Goal: Information Seeking & Learning: Learn about a topic

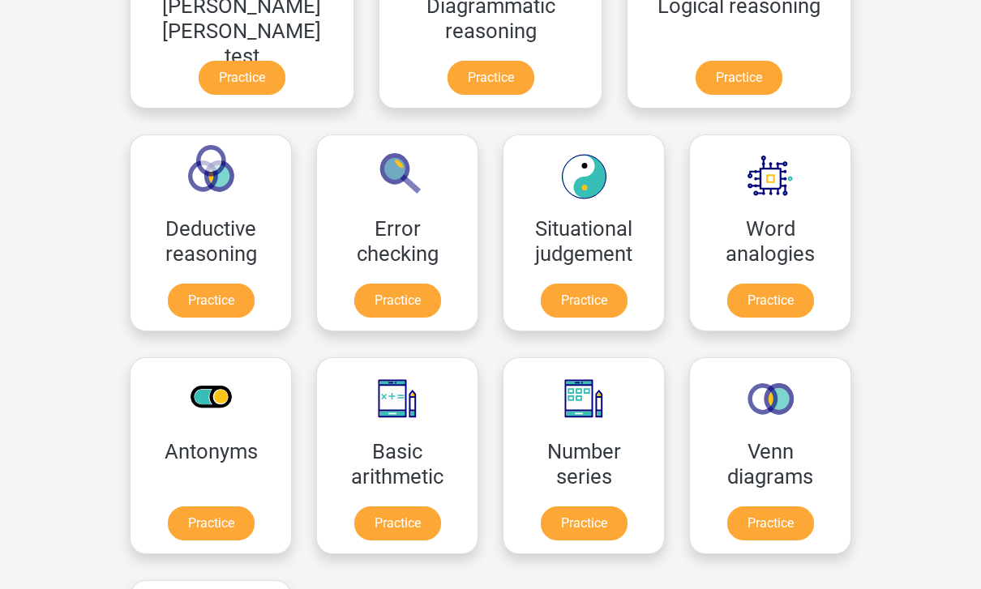
scroll to position [582, 0]
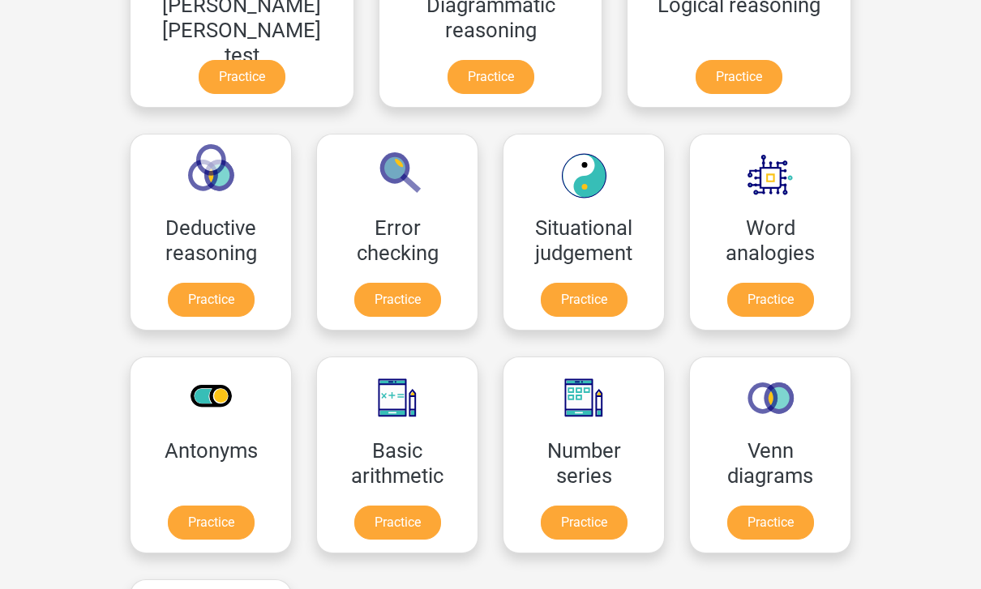
click at [541, 520] on link "Practice" at bounding box center [584, 524] width 87 height 34
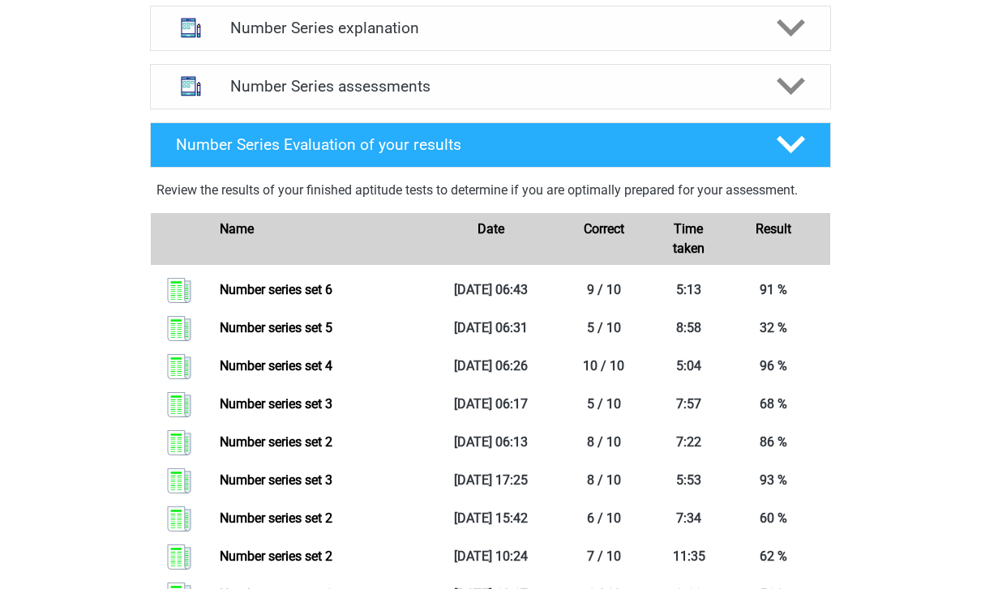
scroll to position [606, 0]
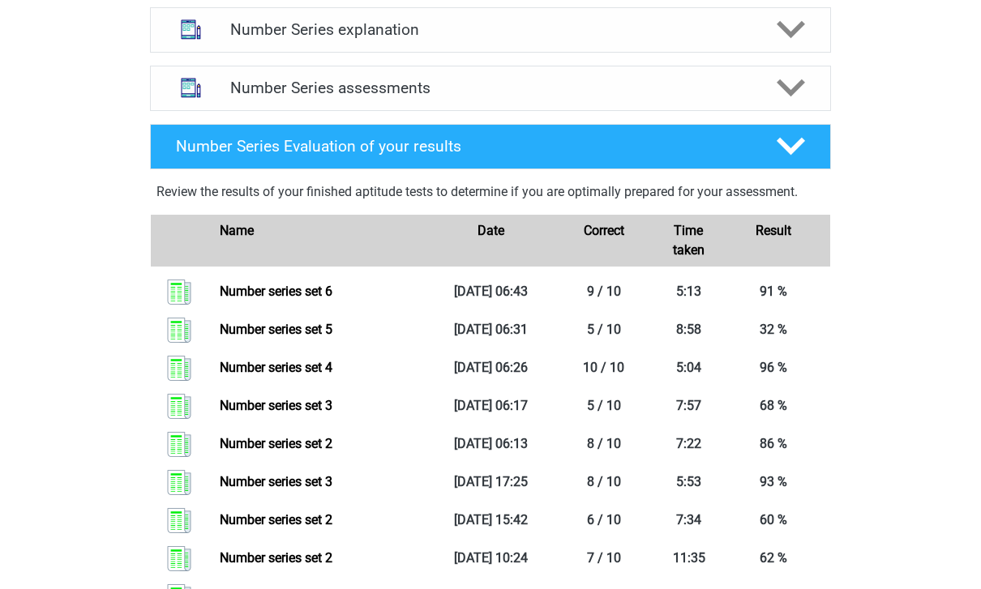
click at [220, 323] on link "Number series set 5" at bounding box center [276, 329] width 113 height 15
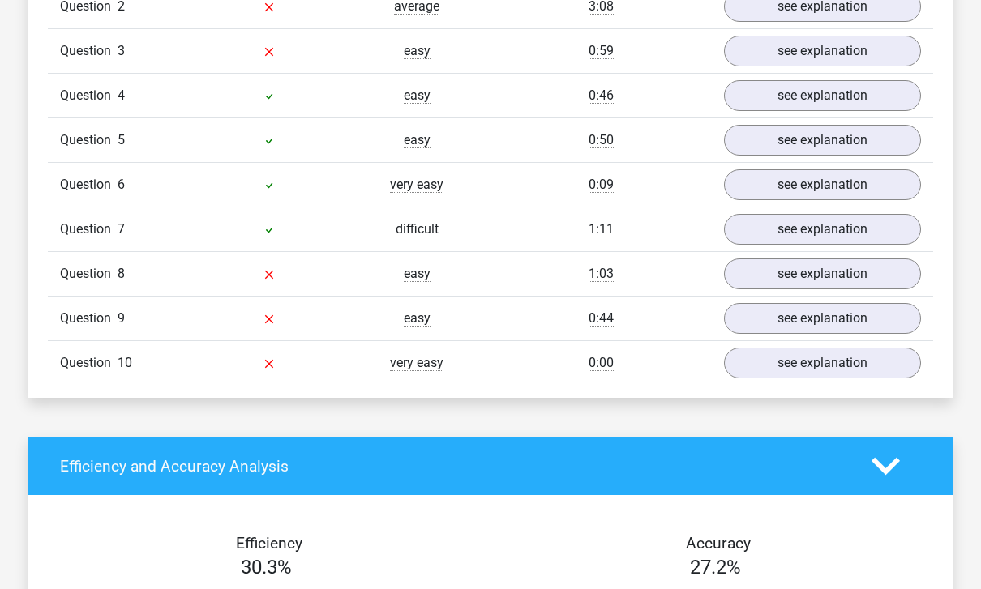
scroll to position [1174, 0]
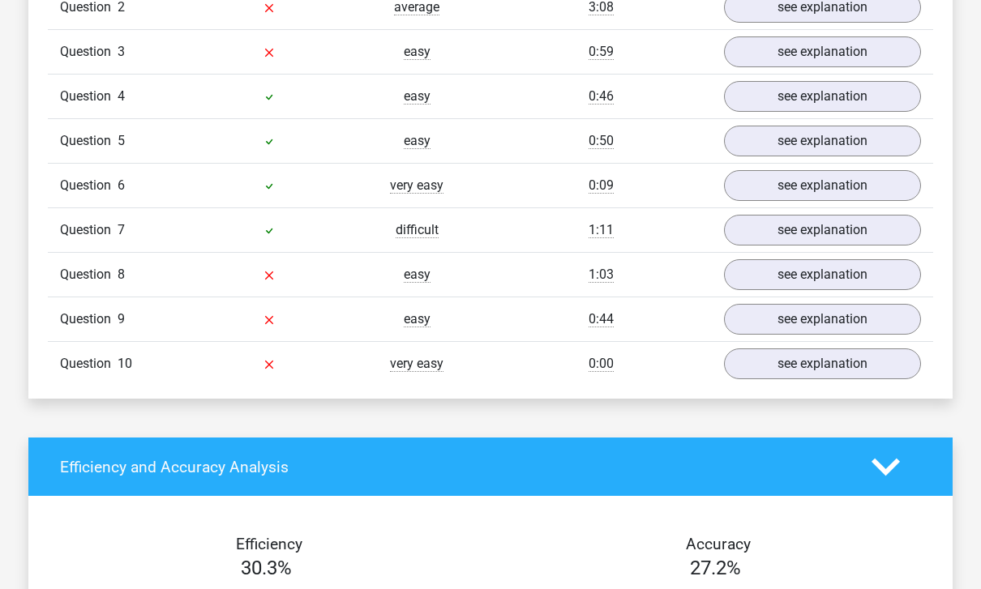
click at [878, 368] on link "see explanation" at bounding box center [822, 363] width 197 height 31
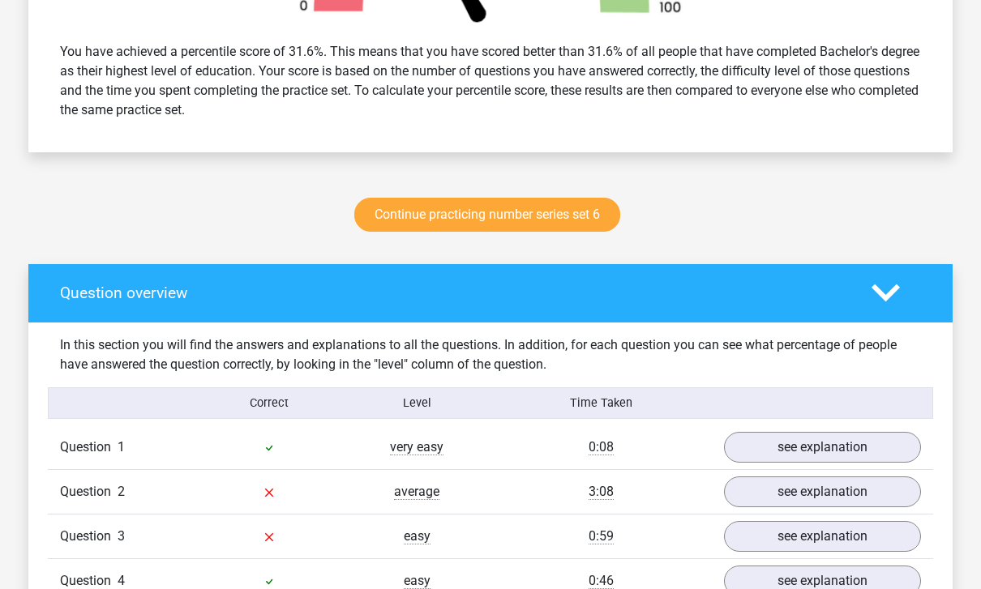
scroll to position [689, 0]
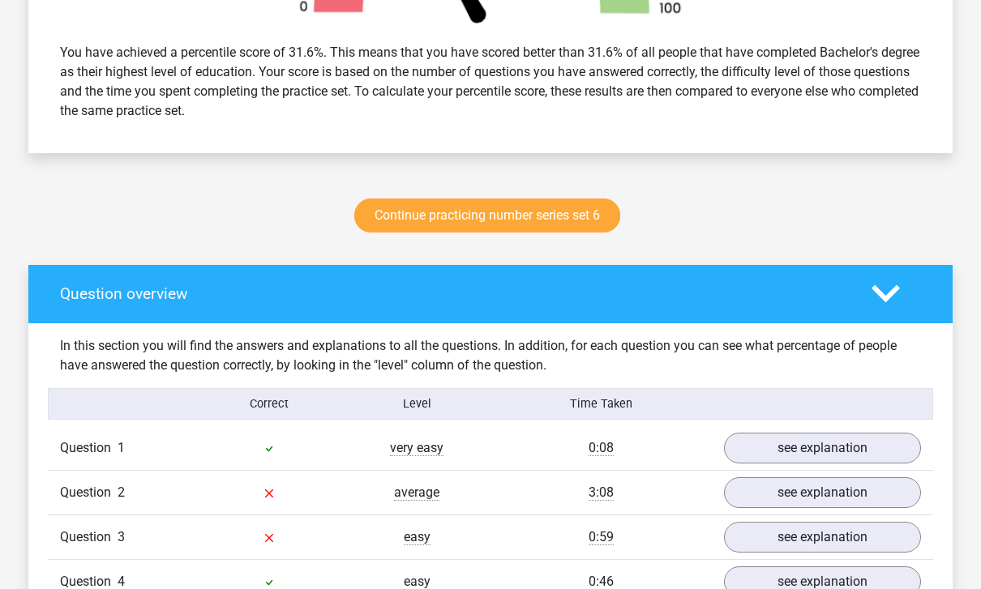
click at [908, 291] on div at bounding box center [896, 294] width 74 height 28
click at [897, 292] on icon at bounding box center [885, 294] width 28 height 28
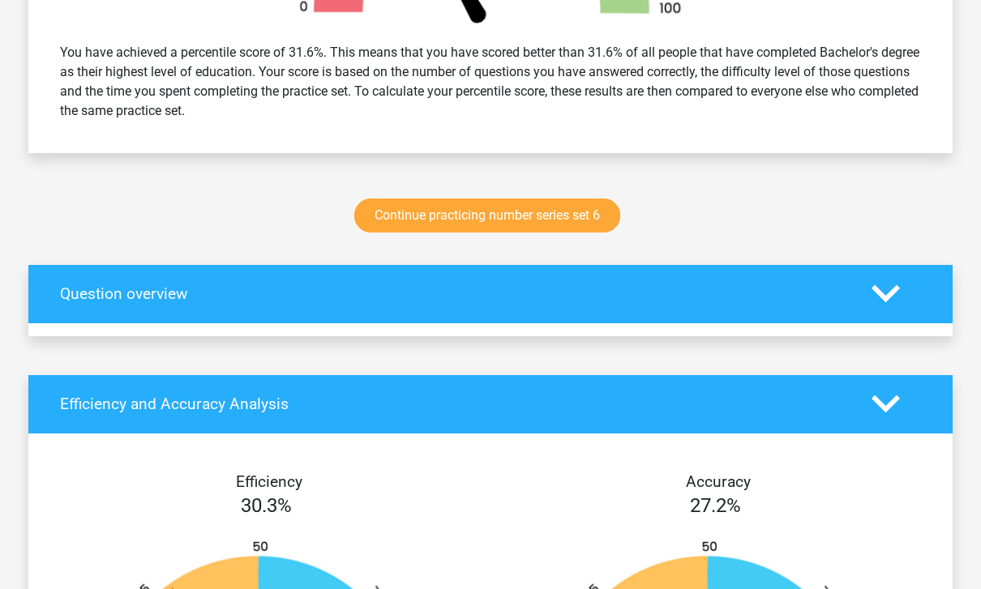
click at [896, 295] on icon at bounding box center [885, 294] width 28 height 28
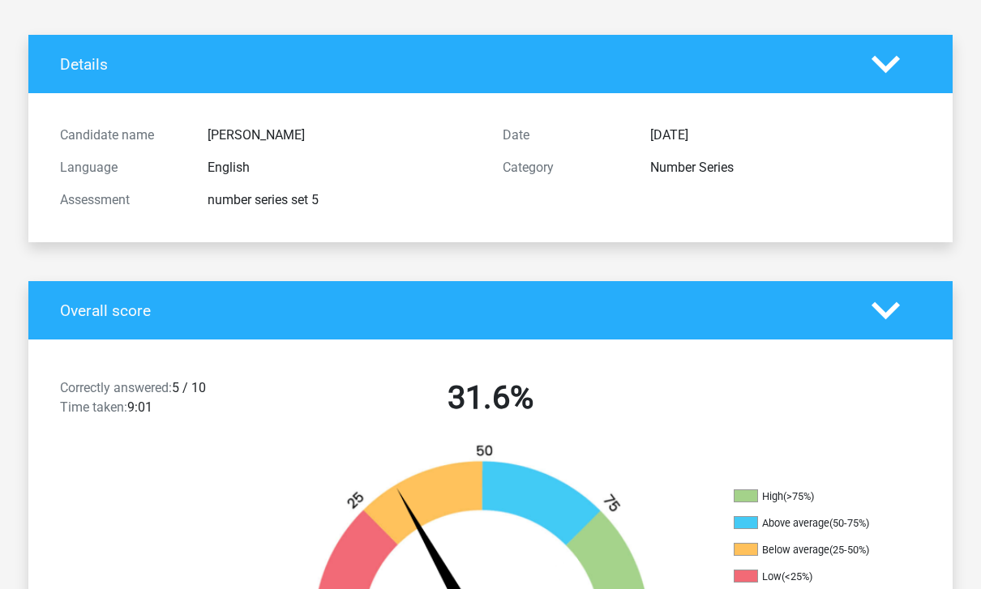
scroll to position [0, 0]
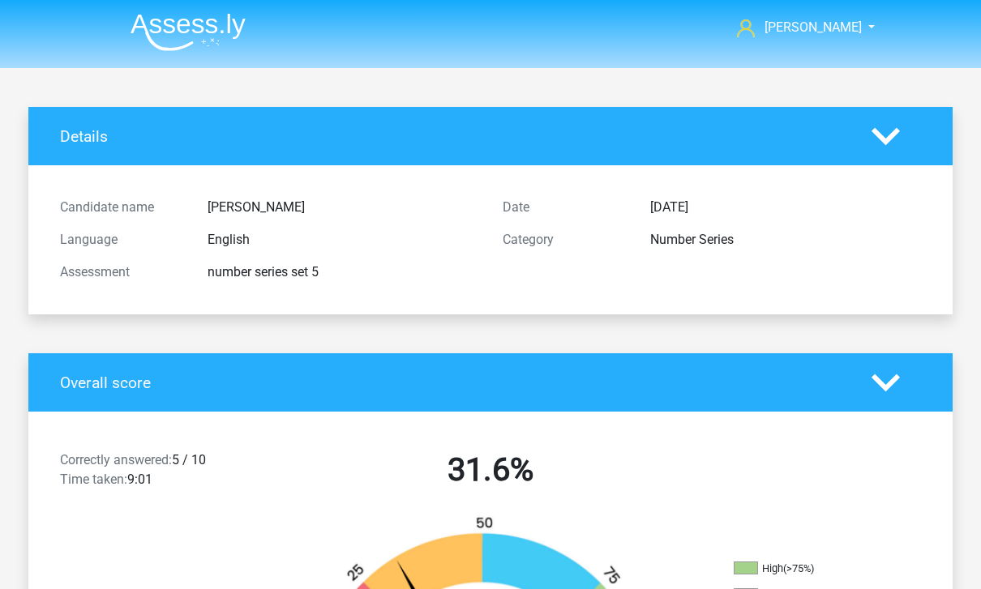
click at [126, 33] on li at bounding box center [182, 28] width 128 height 45
click at [160, 31] on img at bounding box center [187, 32] width 115 height 38
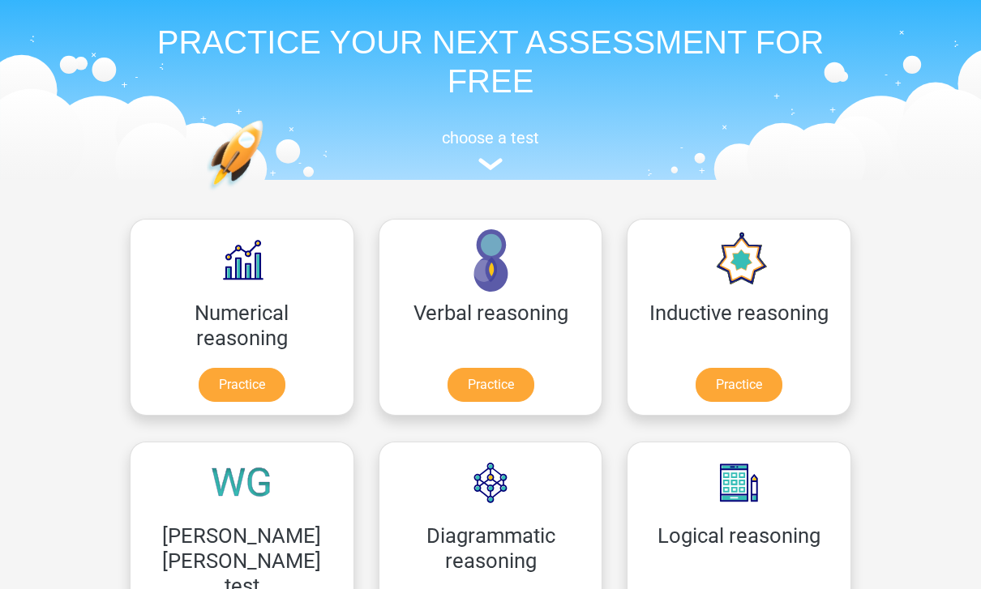
scroll to position [52, 0]
click at [695, 387] on link "Practice" at bounding box center [738, 385] width 87 height 34
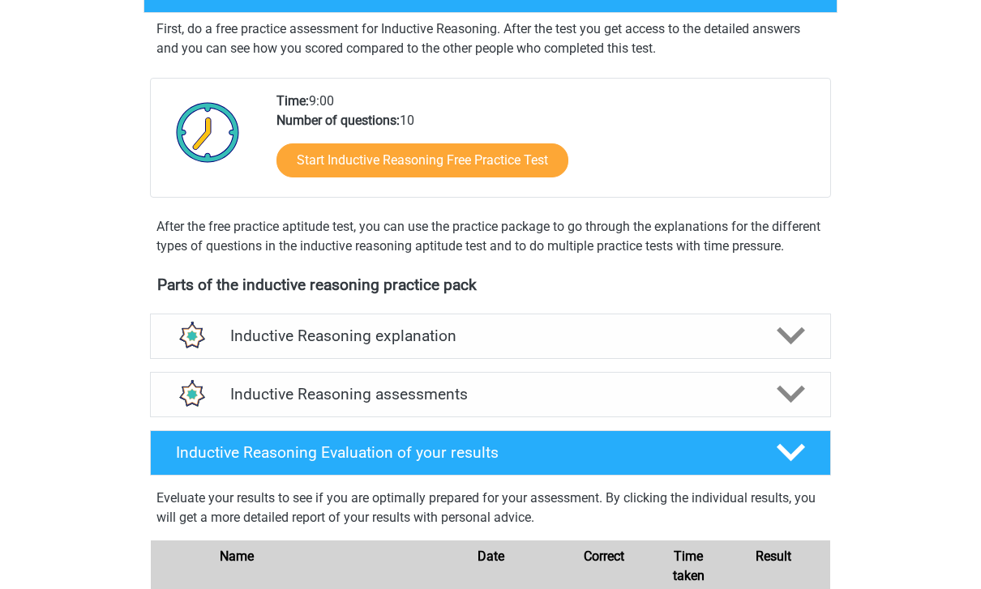
click at [809, 350] on div at bounding box center [790, 336] width 54 height 28
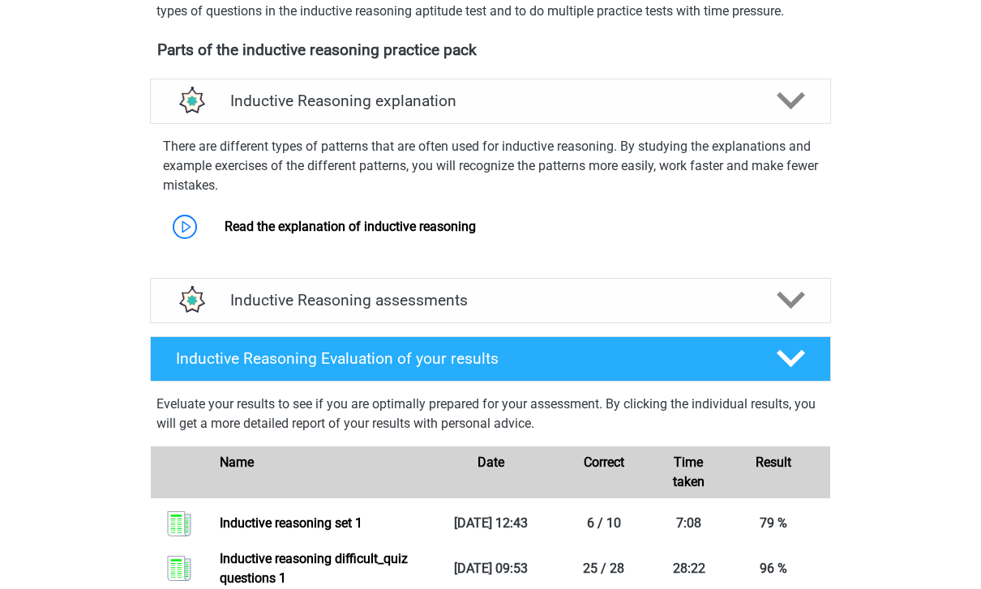
click at [163, 324] on div "Inductive Reasoning assessments" at bounding box center [490, 301] width 681 height 45
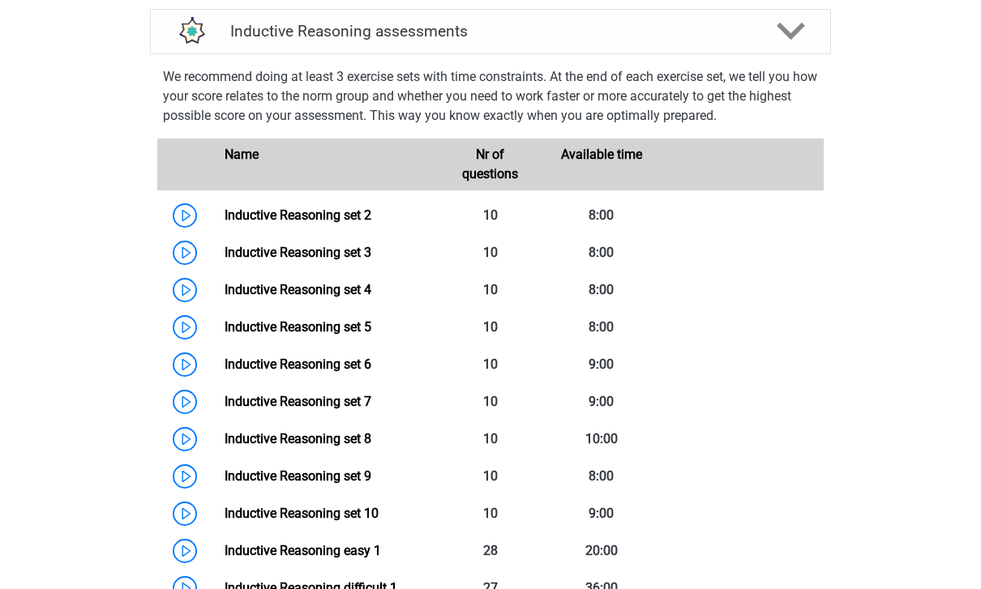
scroll to position [804, 0]
click at [250, 223] on link "Inductive Reasoning set 2" at bounding box center [297, 214] width 147 height 15
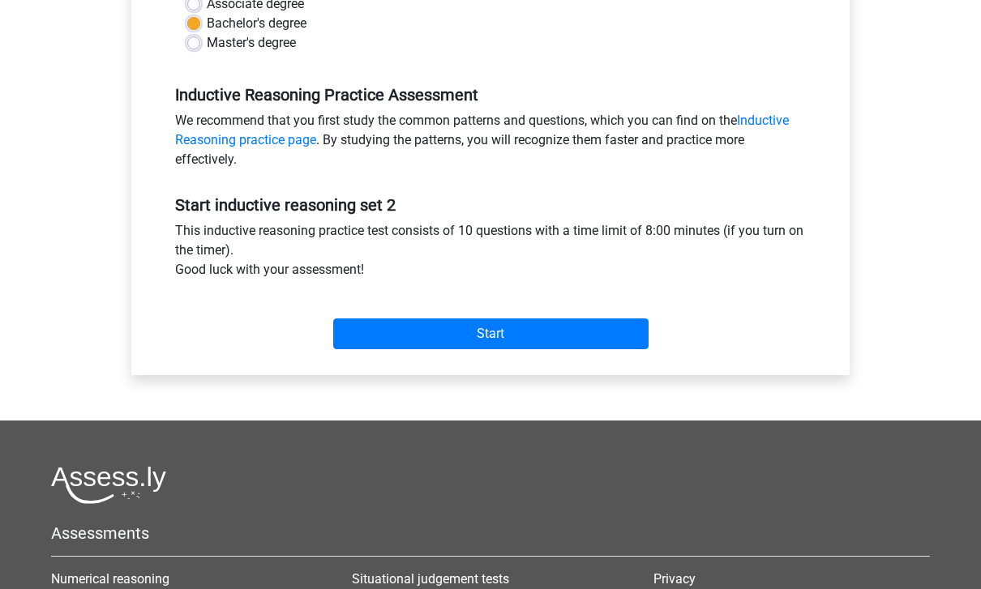
scroll to position [421, 0]
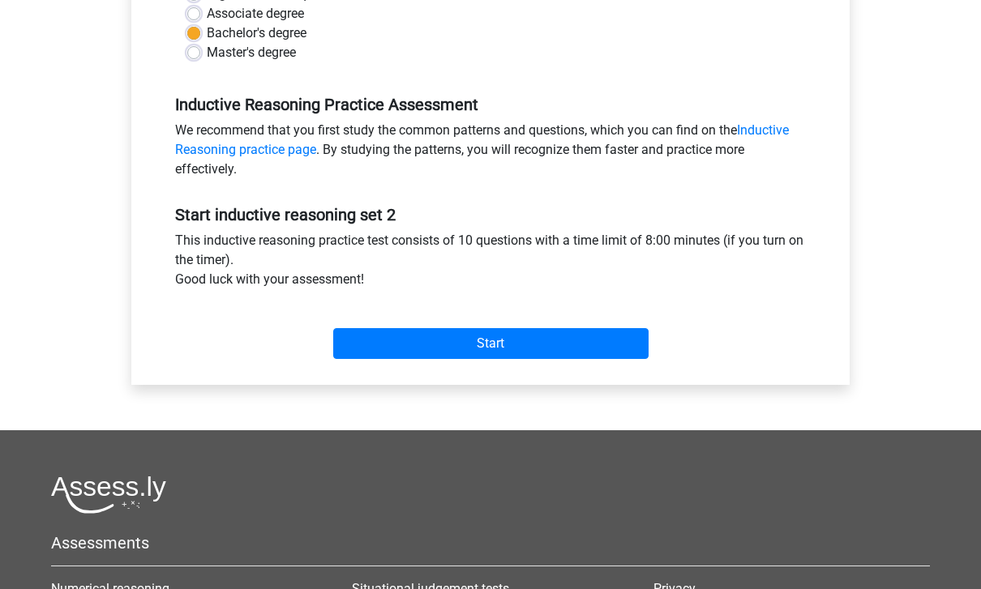
click at [626, 352] on input "Start" at bounding box center [490, 344] width 315 height 31
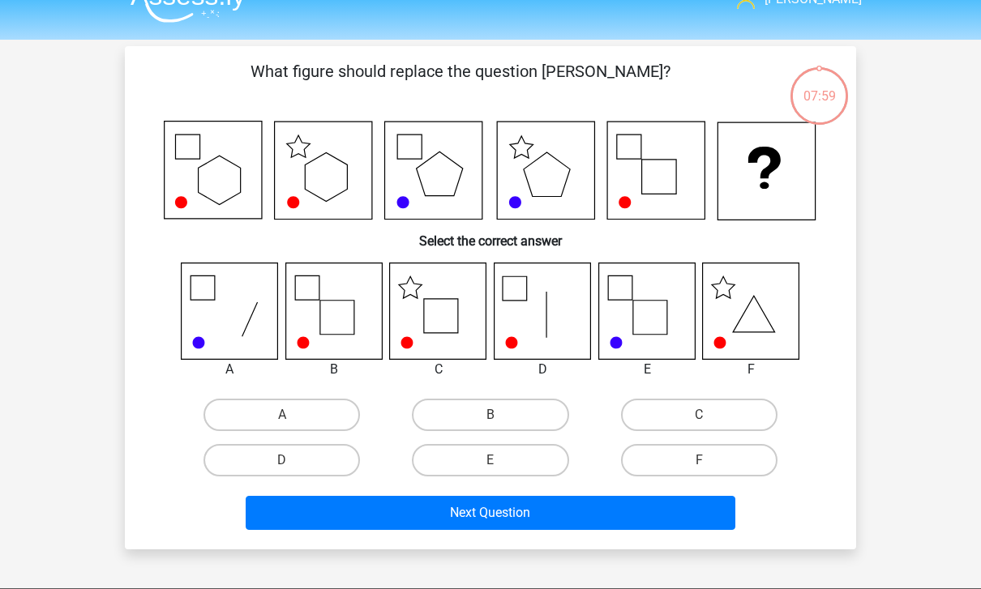
scroll to position [32, 0]
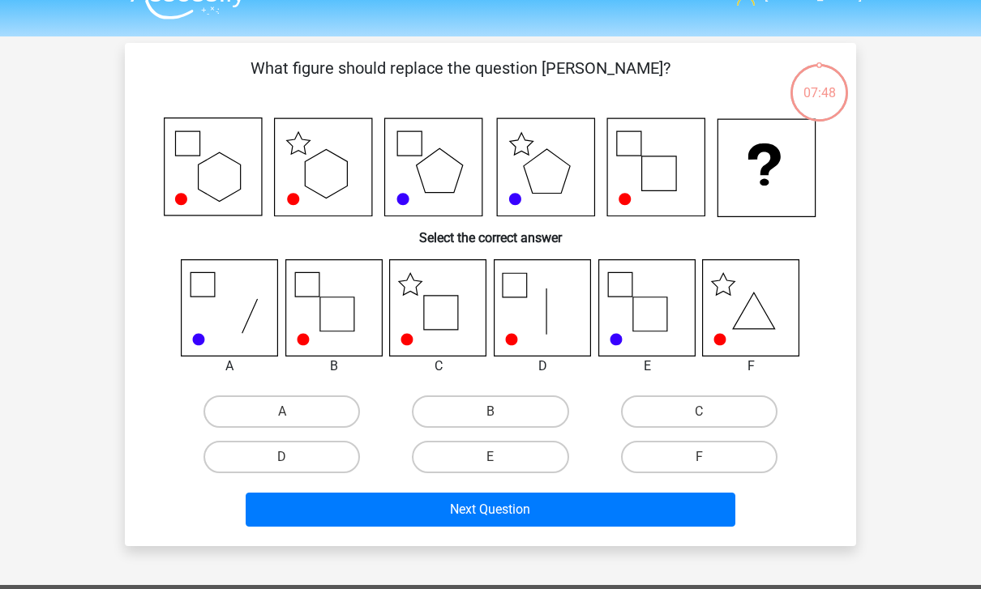
click at [736, 412] on label "C" at bounding box center [699, 411] width 156 height 32
click at [709, 412] on input "C" at bounding box center [704, 417] width 11 height 11
radio input "true"
click at [293, 505] on button "Next Question" at bounding box center [491, 510] width 490 height 34
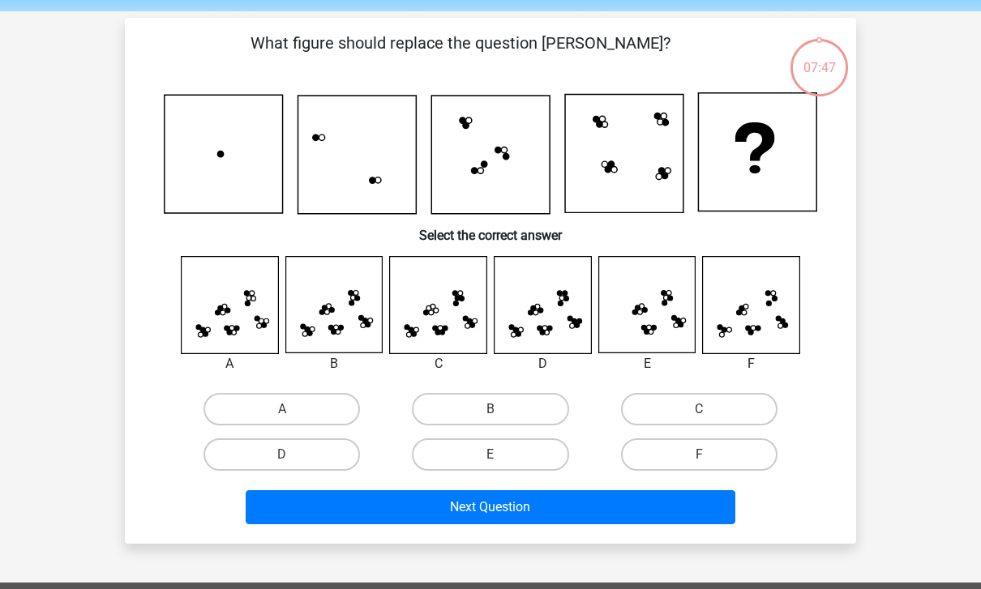
scroll to position [75, 0]
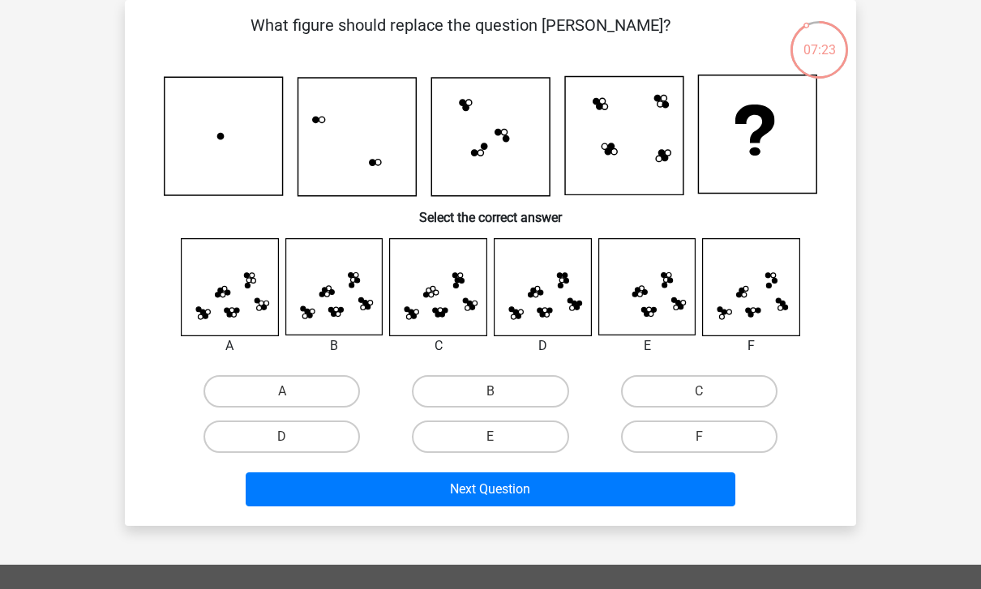
click at [226, 382] on label "A" at bounding box center [281, 391] width 156 height 32
click at [282, 391] on input "A" at bounding box center [287, 396] width 11 height 11
radio input "true"
click at [443, 391] on label "B" at bounding box center [490, 391] width 156 height 32
click at [490, 391] on input "B" at bounding box center [495, 396] width 11 height 11
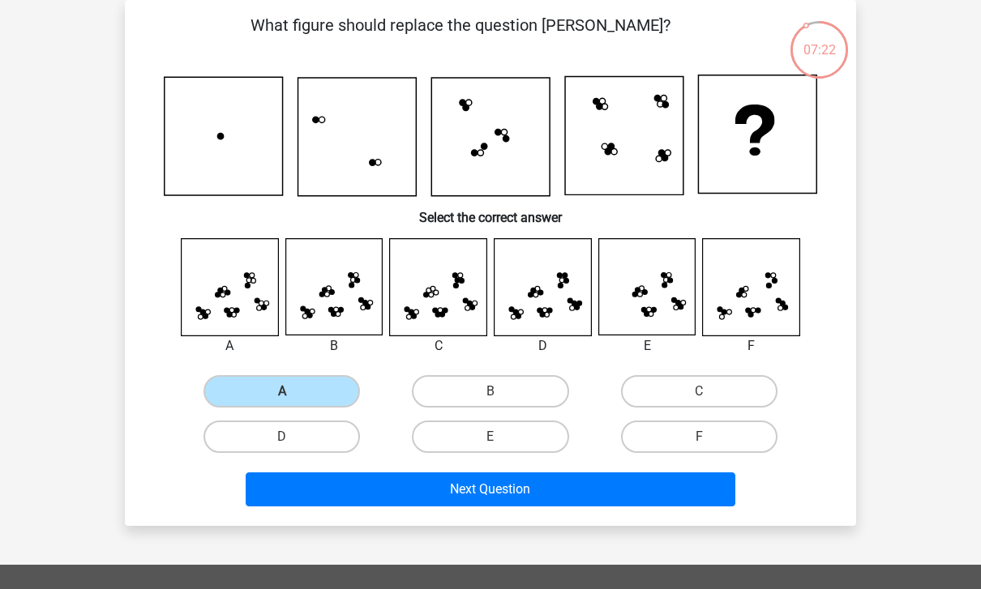
radio input "true"
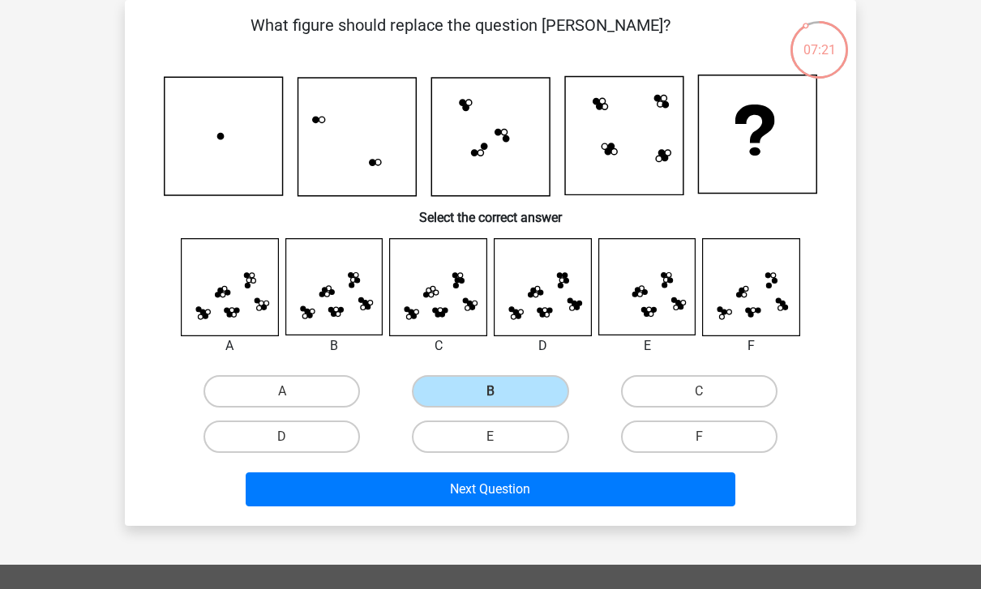
click at [361, 492] on button "Next Question" at bounding box center [491, 489] width 490 height 34
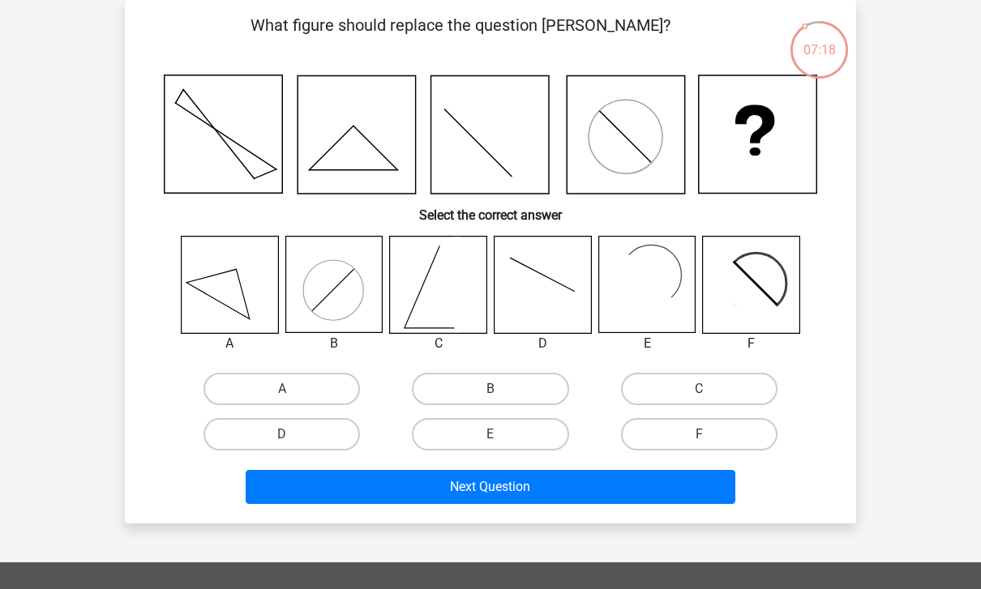
click at [740, 395] on label "C" at bounding box center [699, 389] width 156 height 32
click at [709, 395] on input "C" at bounding box center [704, 394] width 11 height 11
radio input "true"
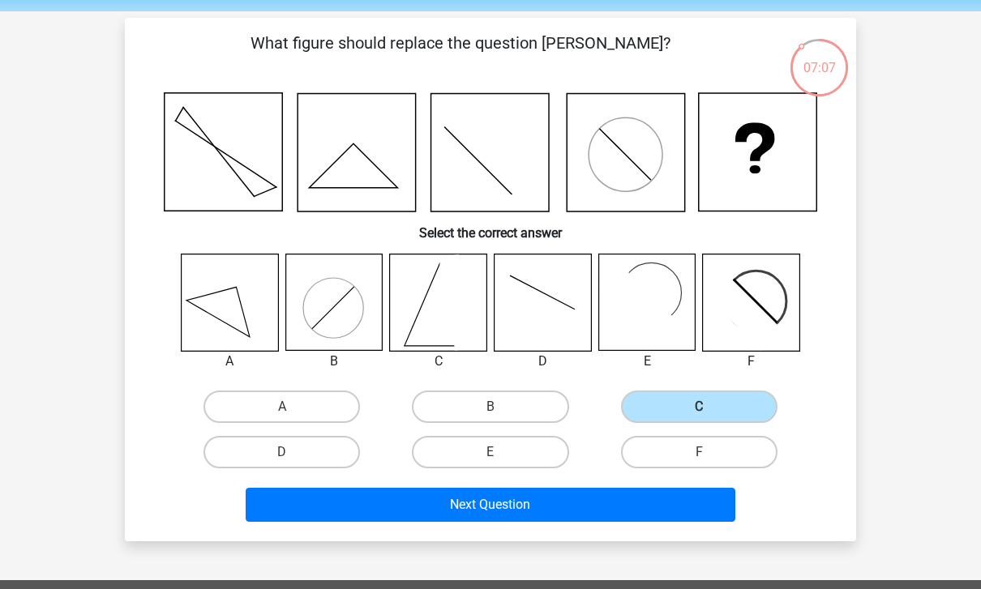
scroll to position [54, 0]
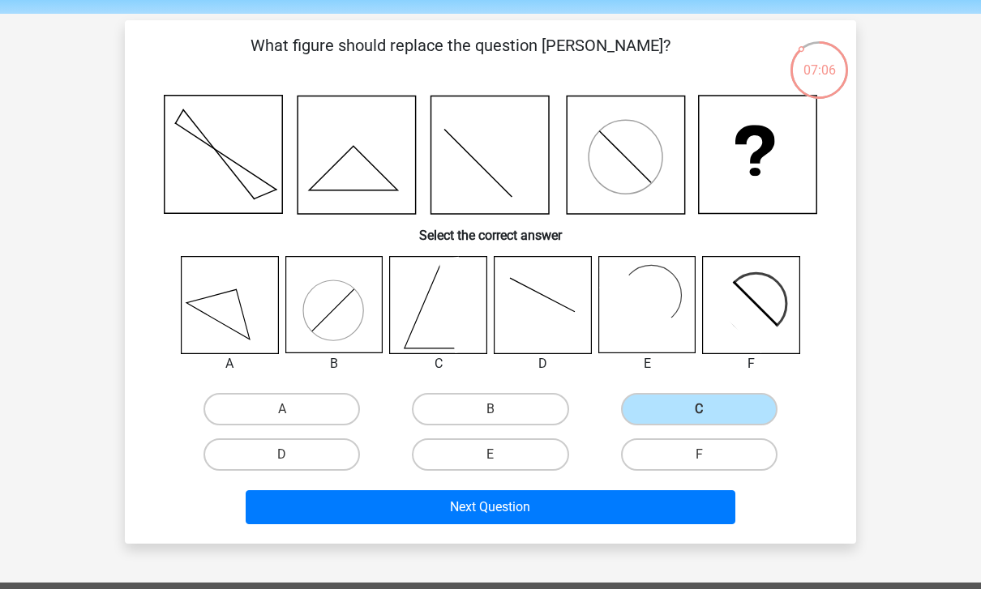
click at [737, 406] on label "C" at bounding box center [699, 409] width 156 height 32
click at [709, 409] on input "C" at bounding box center [704, 414] width 11 height 11
click at [288, 500] on button "Next Question" at bounding box center [491, 507] width 490 height 34
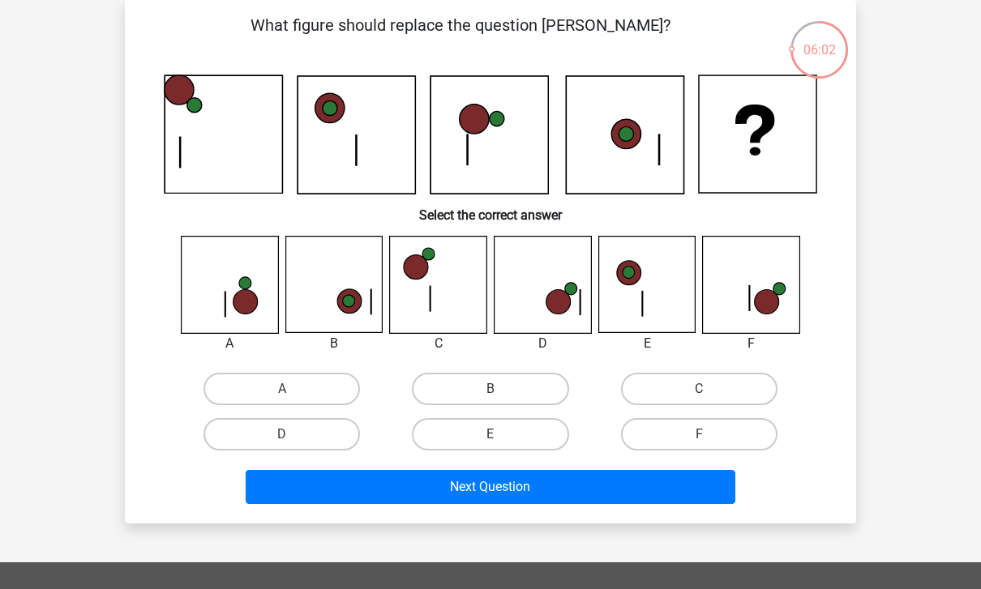
scroll to position [73, 0]
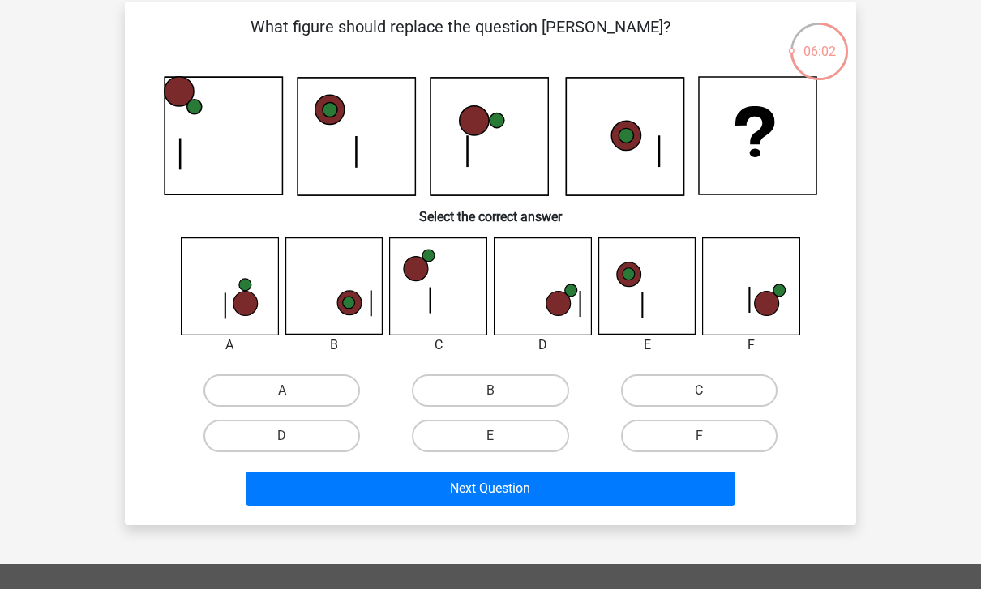
click at [278, 428] on label "D" at bounding box center [281, 436] width 156 height 32
click at [282, 436] on input "D" at bounding box center [287, 441] width 11 height 11
radio input "true"
click at [271, 498] on button "Next Question" at bounding box center [491, 489] width 490 height 34
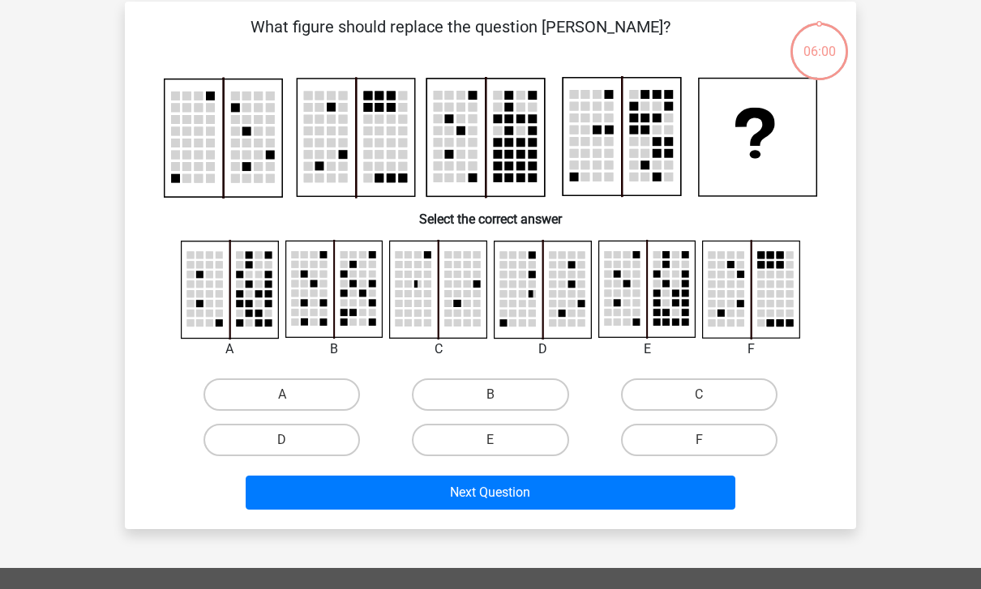
scroll to position [75, 0]
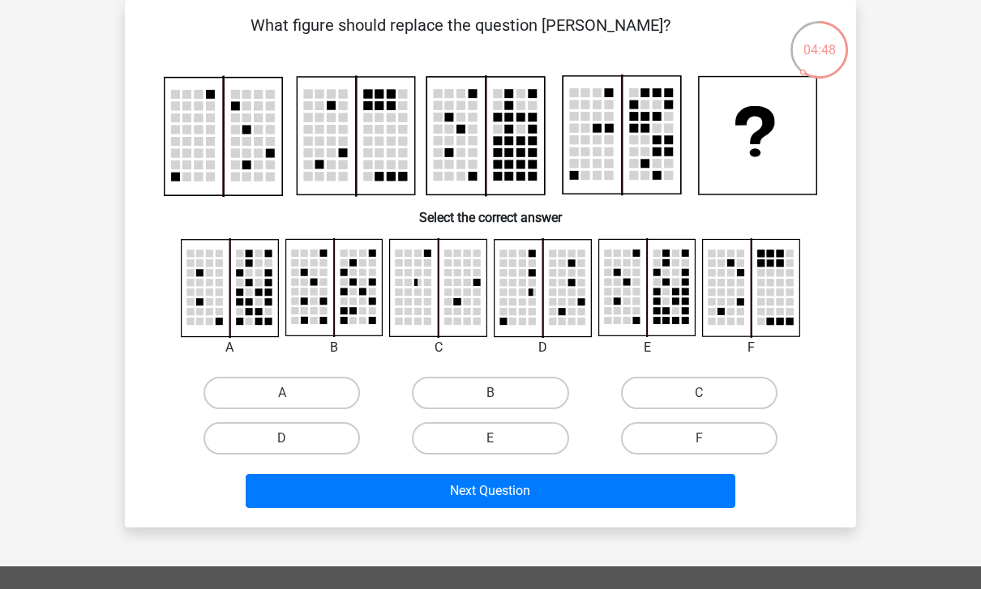
click at [736, 386] on label "C" at bounding box center [699, 393] width 156 height 32
click at [709, 393] on input "C" at bounding box center [704, 398] width 11 height 11
radio input "true"
click at [646, 502] on button "Next Question" at bounding box center [491, 491] width 490 height 34
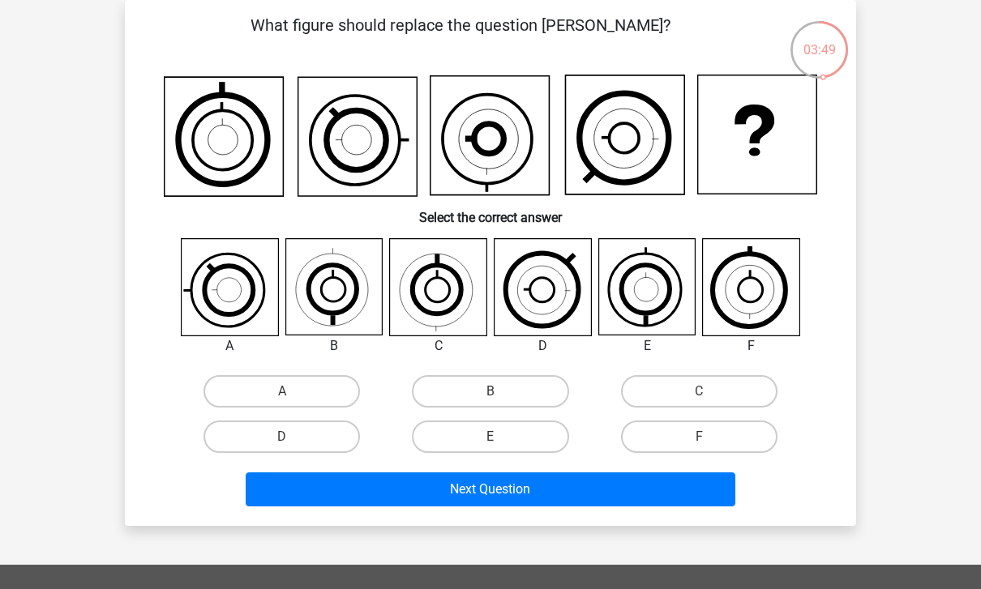
click at [493, 396] on input "B" at bounding box center [495, 396] width 11 height 11
radio input "true"
click at [494, 524] on div "What figure should replace the question mark? Select the correct answer A" at bounding box center [490, 263] width 731 height 526
click at [539, 504] on button "Next Question" at bounding box center [491, 489] width 490 height 34
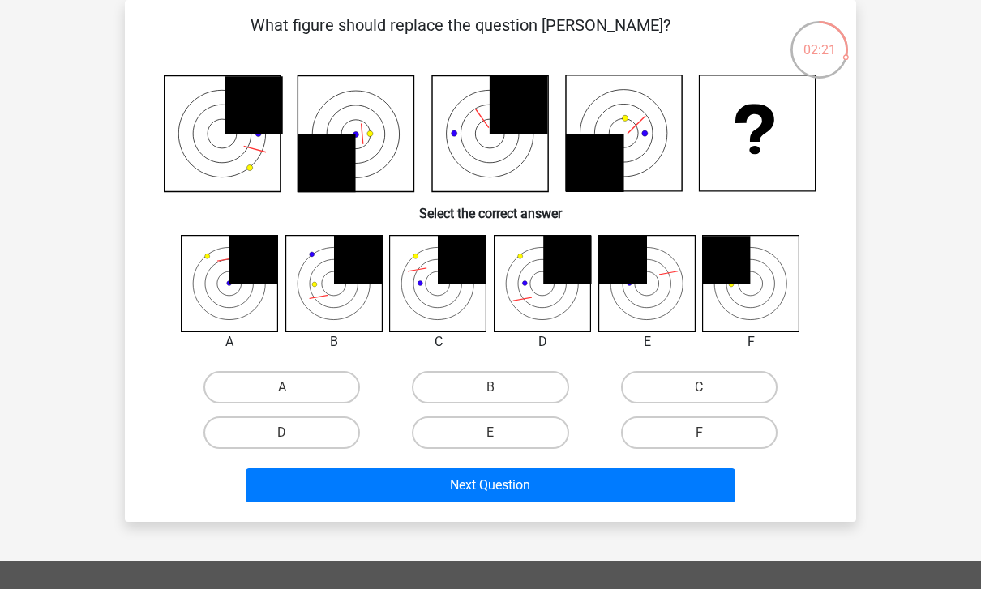
click at [488, 404] on label "B" at bounding box center [490, 387] width 156 height 32
click at [490, 398] on input "B" at bounding box center [495, 392] width 11 height 11
radio input "true"
click at [541, 389] on label "B" at bounding box center [490, 387] width 156 height 32
click at [501, 389] on input "B" at bounding box center [495, 392] width 11 height 11
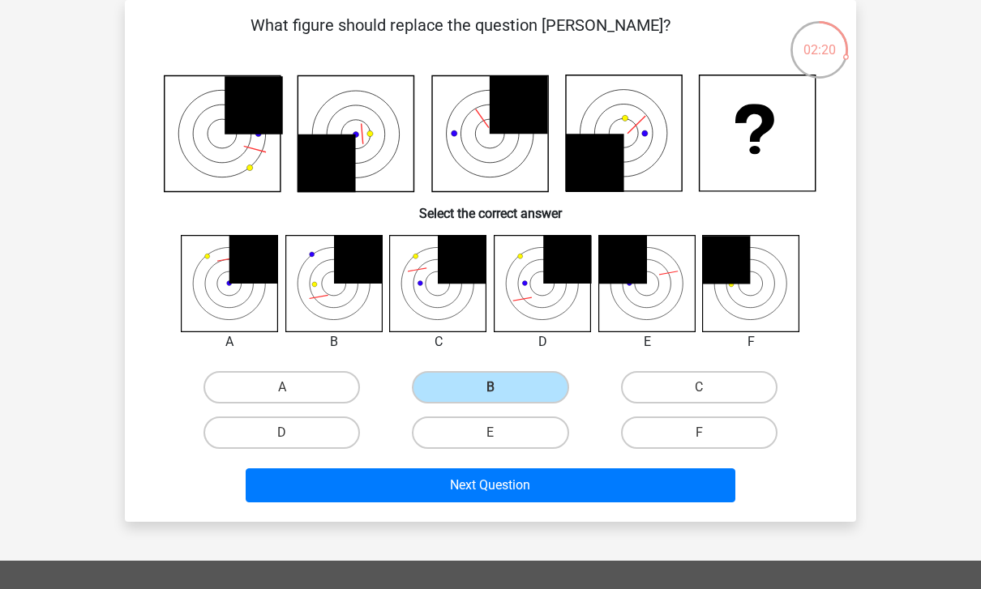
click at [535, 487] on button "Next Question" at bounding box center [491, 485] width 490 height 34
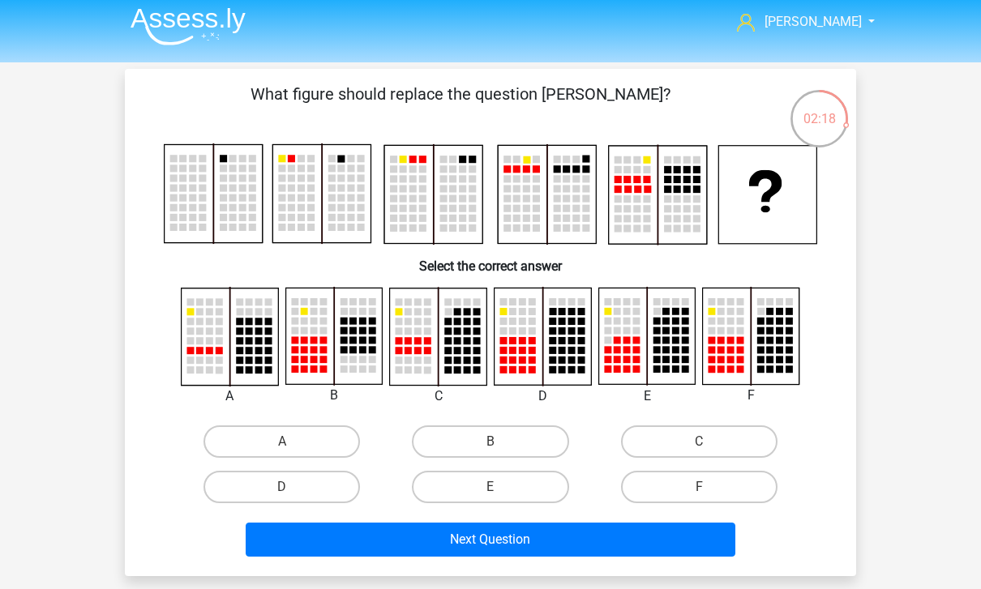
scroll to position [4, 0]
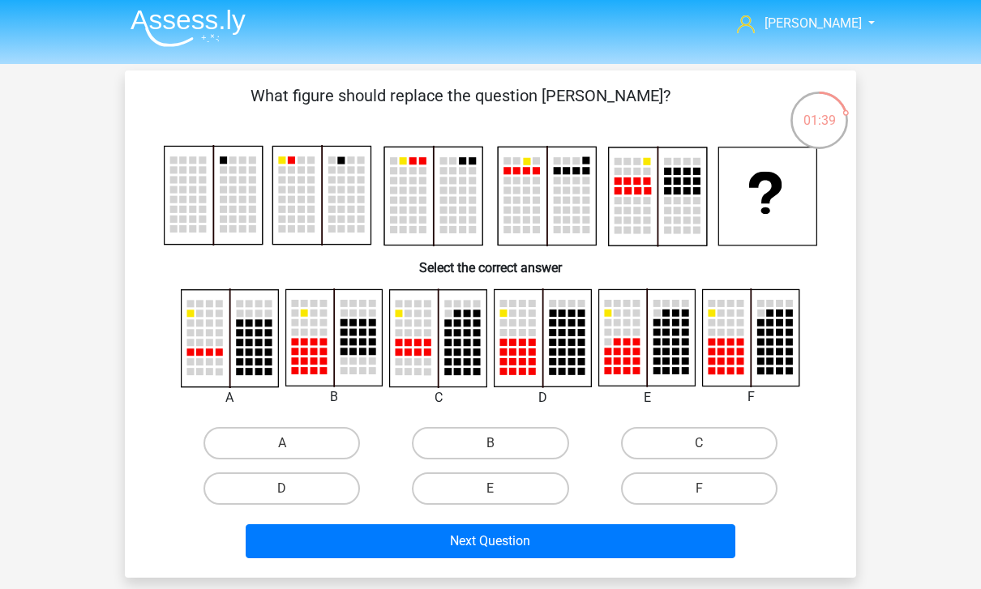
click at [687, 447] on label "C" at bounding box center [699, 443] width 156 height 32
click at [699, 447] on input "C" at bounding box center [704, 448] width 11 height 11
radio input "true"
click at [670, 542] on button "Next Question" at bounding box center [491, 541] width 490 height 34
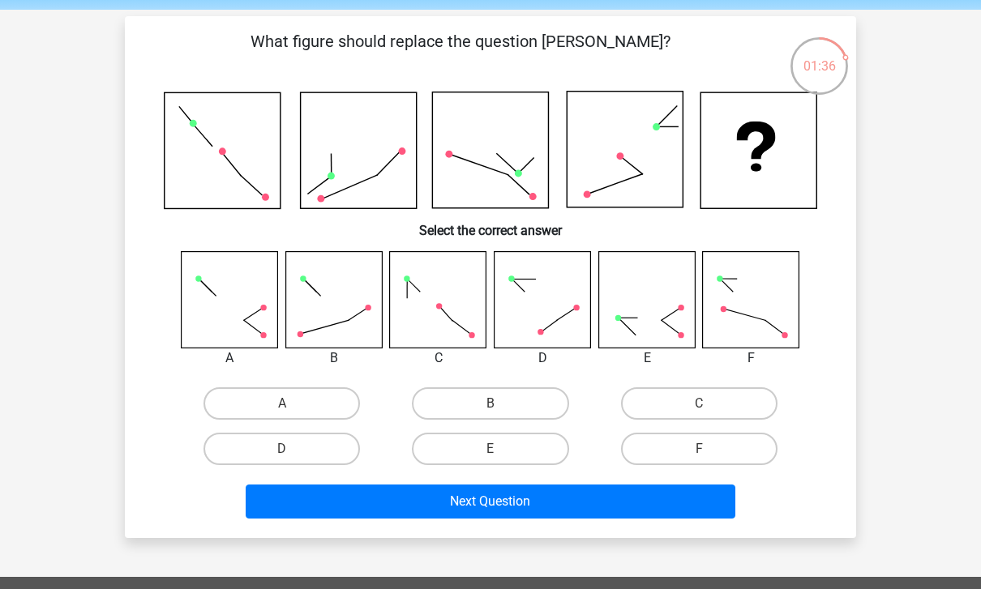
scroll to position [0, 0]
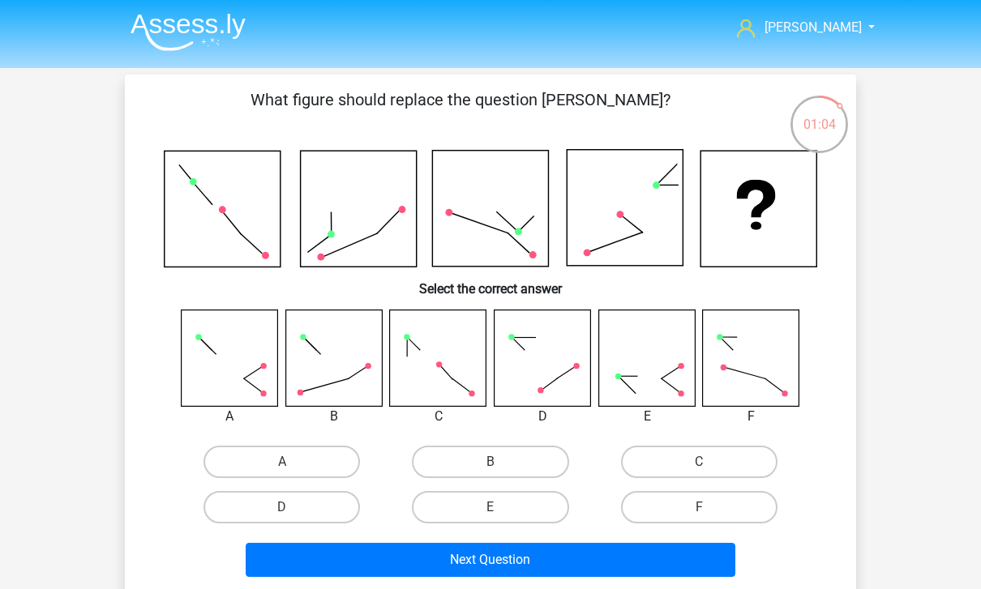
click at [710, 493] on label "F" at bounding box center [699, 507] width 156 height 32
click at [709, 507] on input "F" at bounding box center [704, 512] width 11 height 11
radio input "true"
click at [725, 472] on label "C" at bounding box center [699, 462] width 156 height 32
click at [709, 472] on input "C" at bounding box center [704, 467] width 11 height 11
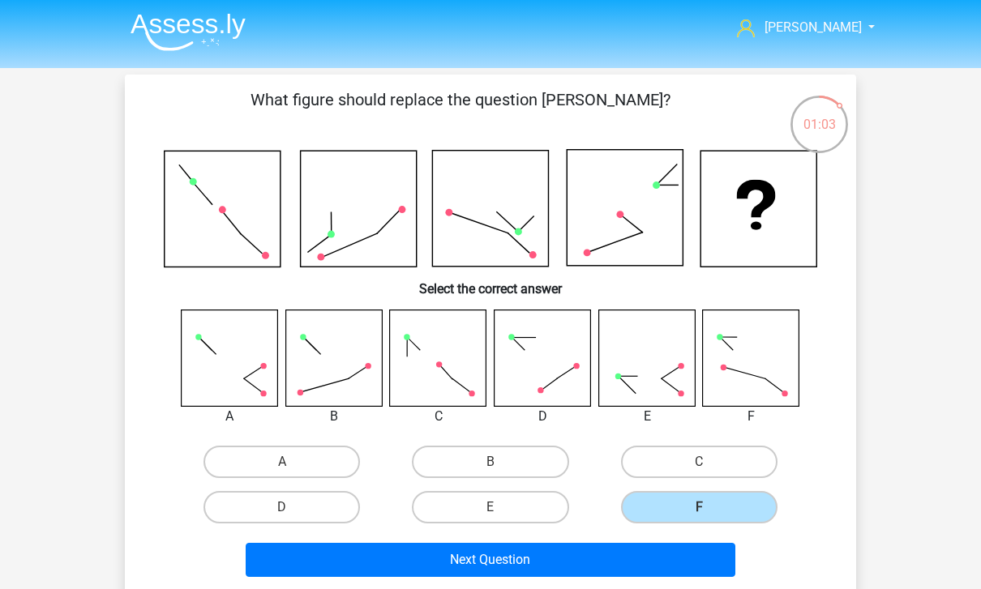
radio input "true"
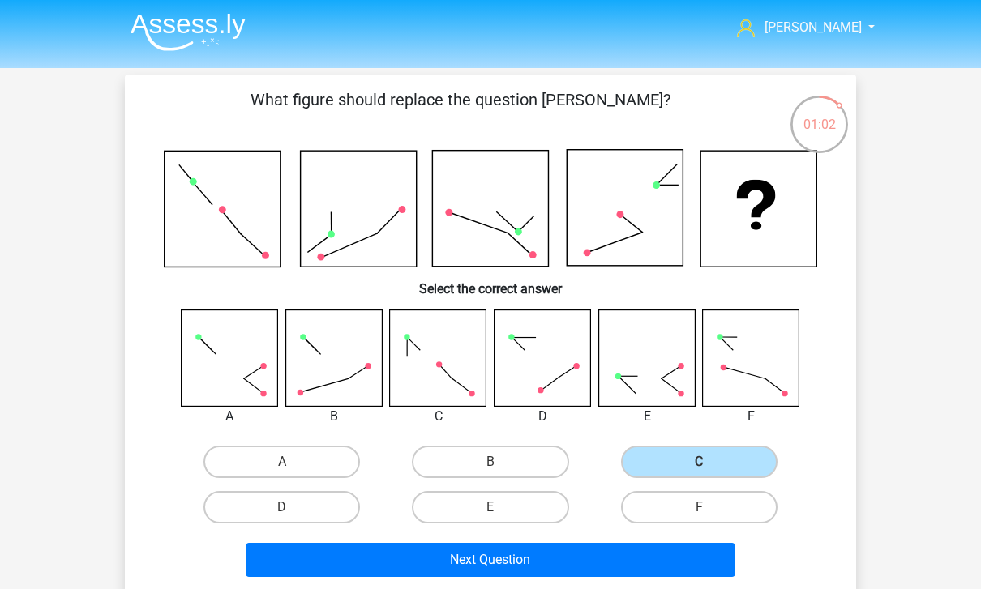
click at [578, 555] on button "Next Question" at bounding box center [491, 560] width 490 height 34
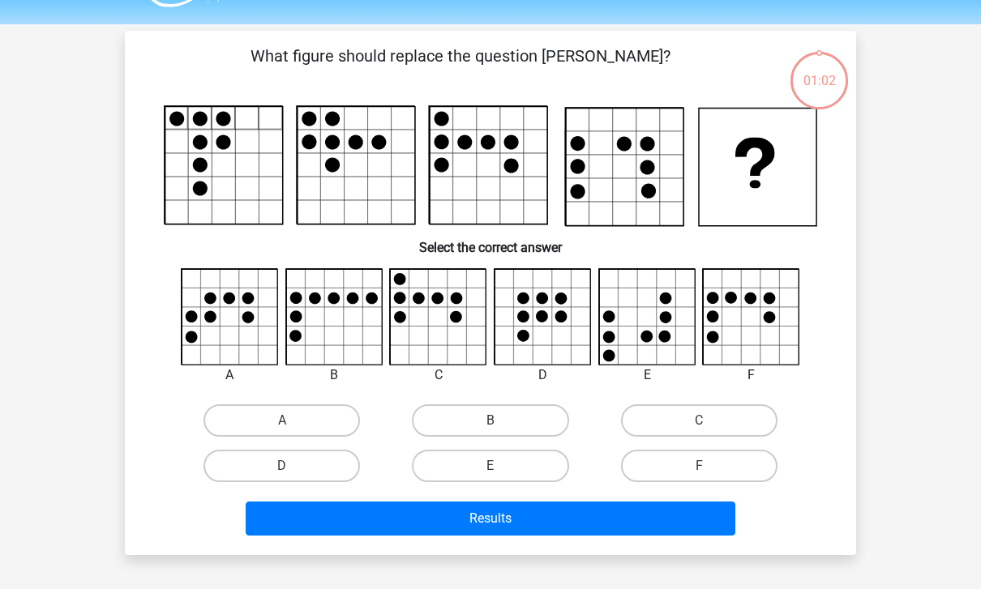
scroll to position [75, 0]
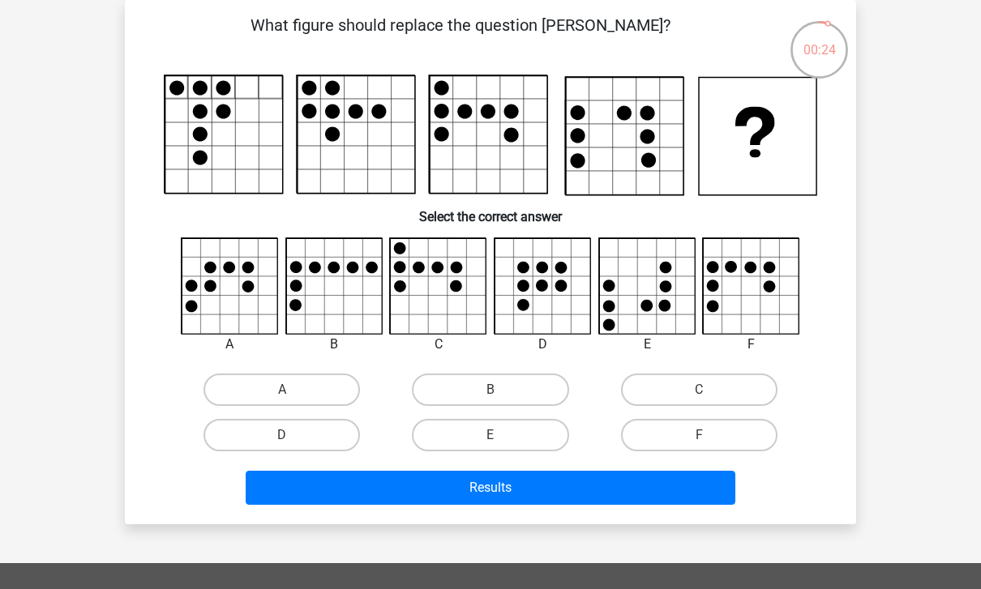
click at [481, 447] on label "E" at bounding box center [490, 435] width 156 height 32
click at [490, 446] on input "E" at bounding box center [495, 440] width 11 height 11
radio input "true"
click at [543, 484] on button "Results" at bounding box center [491, 488] width 490 height 34
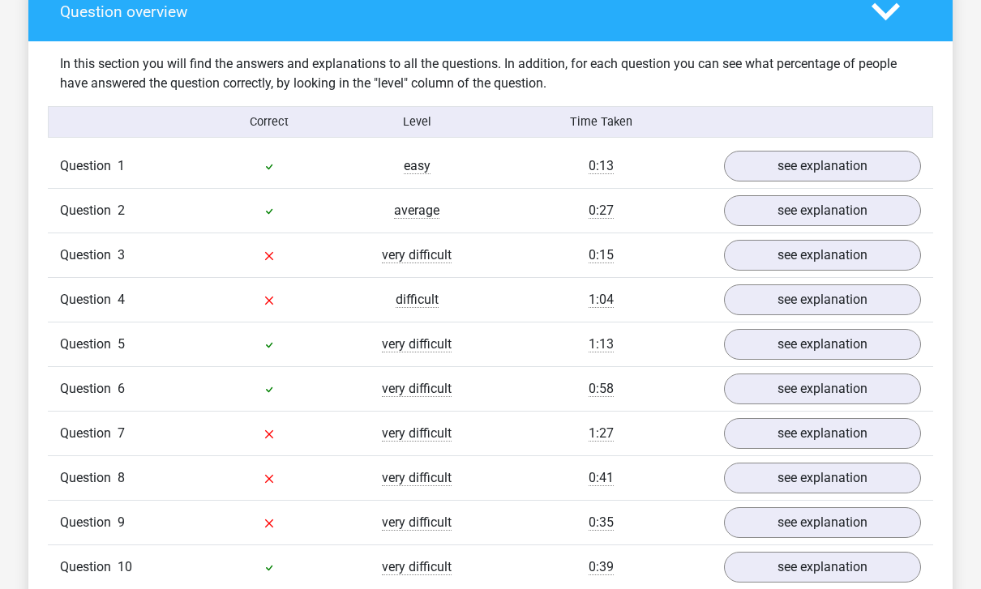
click at [842, 257] on link "see explanation" at bounding box center [822, 256] width 197 height 31
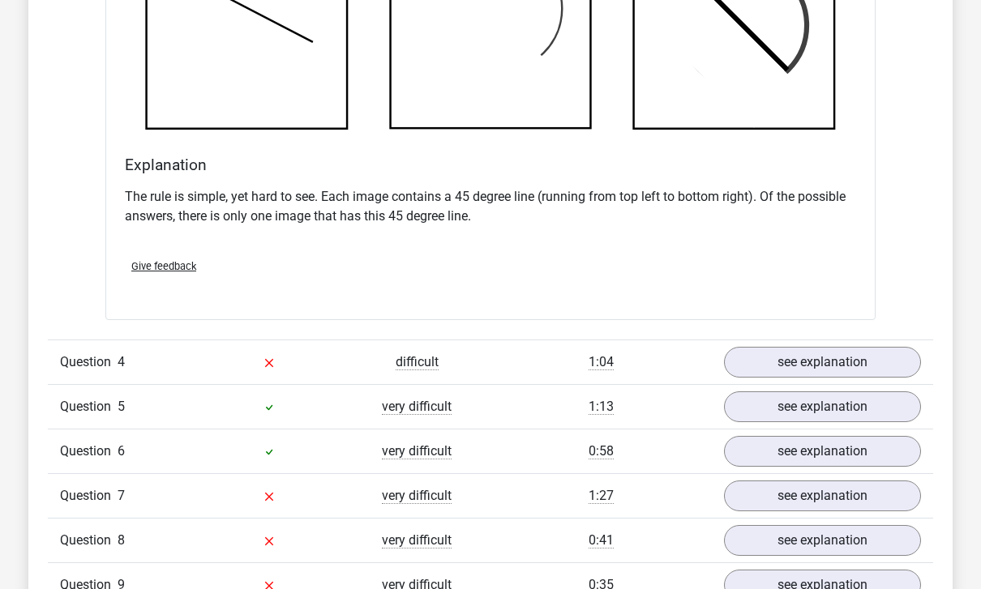
scroll to position [1927, 0]
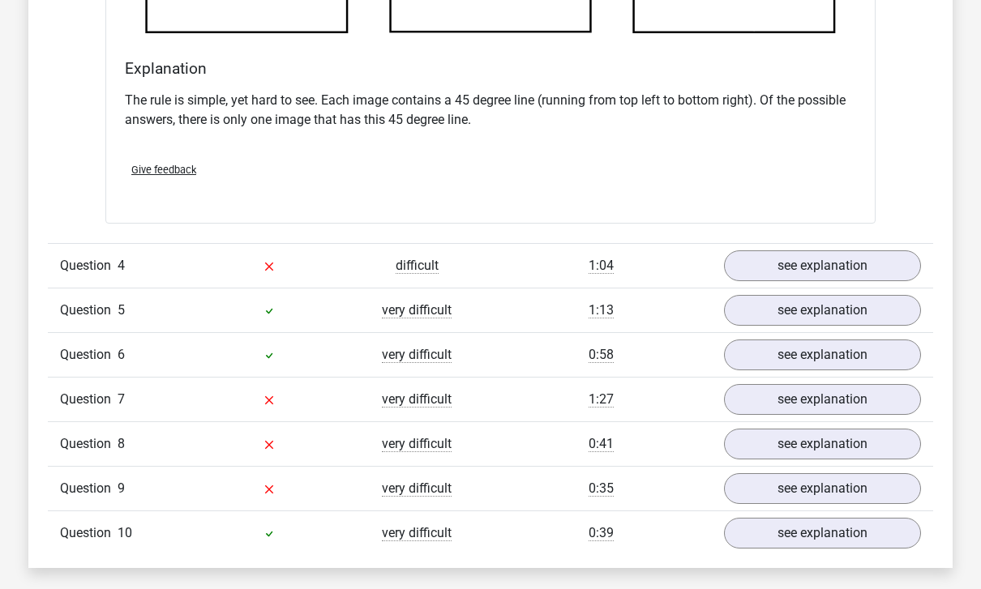
click at [852, 274] on link "see explanation" at bounding box center [822, 266] width 197 height 31
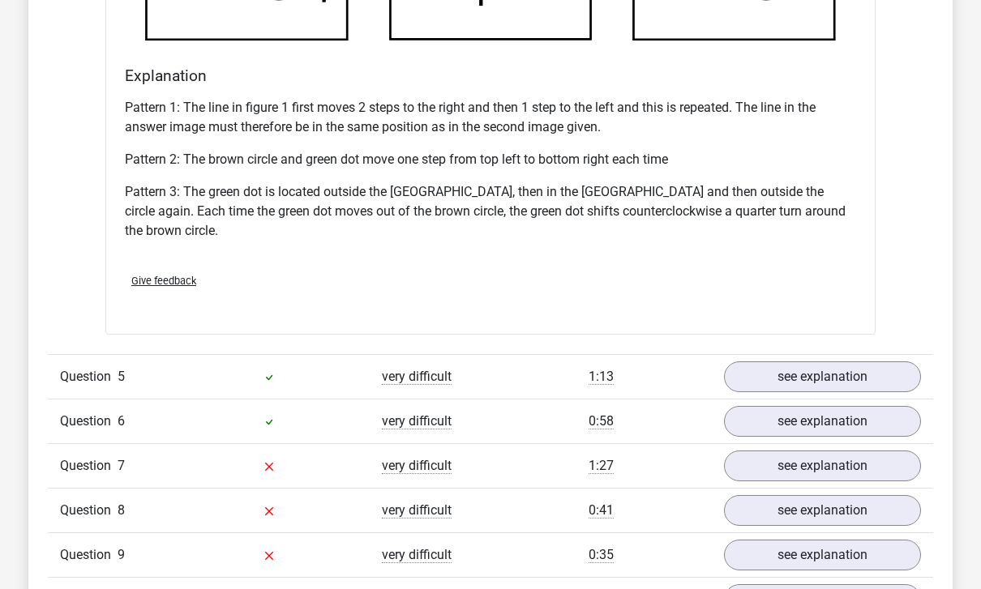
scroll to position [2888, 0]
click at [836, 460] on link "see explanation" at bounding box center [822, 466] width 197 height 31
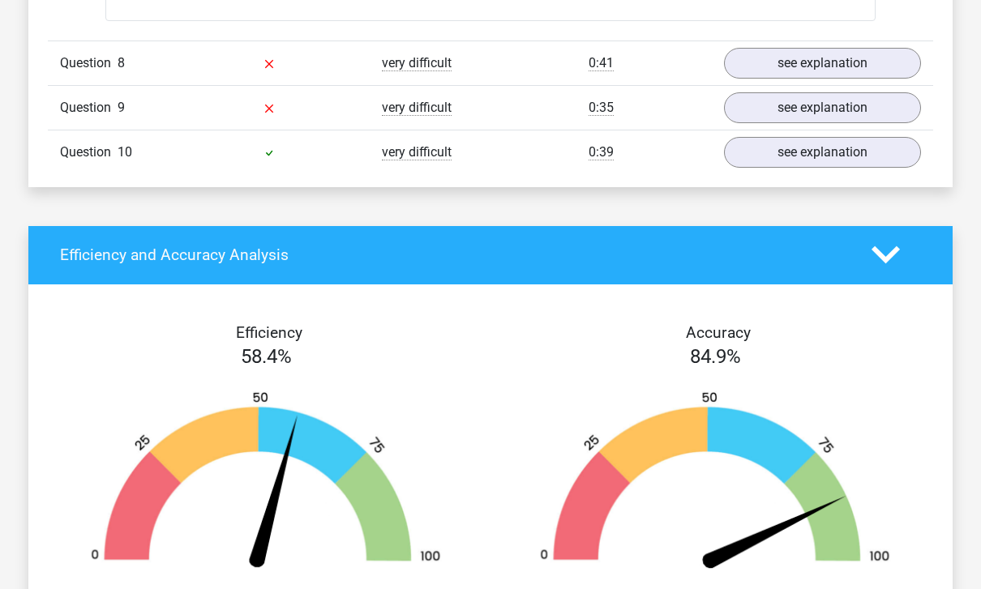
scroll to position [4375, 0]
